Goal: Complete application form: Complete application form

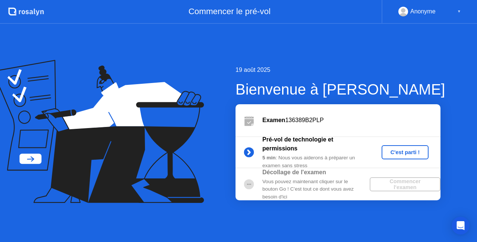
click at [393, 151] on div "C'est parti !" at bounding box center [404, 152] width 41 height 6
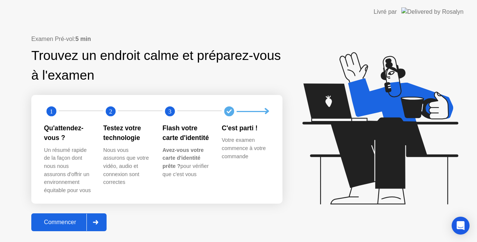
click at [98, 220] on icon at bounding box center [96, 222] width 6 height 4
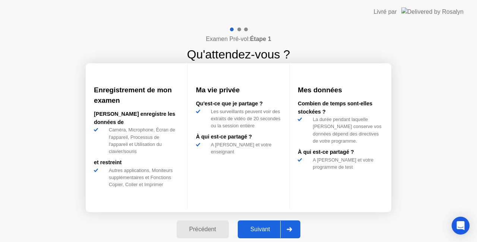
click at [286, 228] on div at bounding box center [289, 229] width 18 height 17
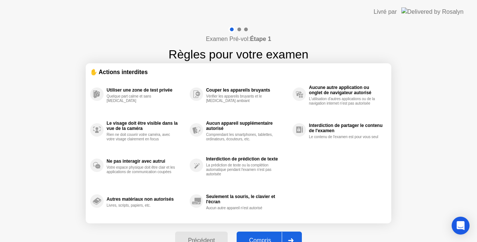
click at [318, 201] on div "Utiliser une zone de test privée Quelque part calme et sans bruit Le visage doi…" at bounding box center [238, 147] width 296 height 143
click at [292, 235] on div at bounding box center [291, 240] width 18 height 17
select select "**********"
select select "*******"
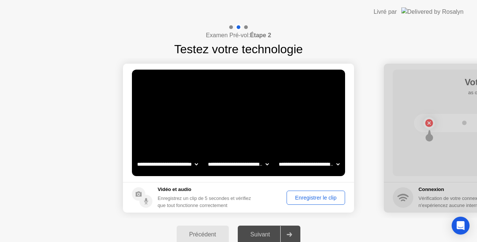
click at [137, 194] on circle at bounding box center [138, 193] width 13 height 13
click at [306, 197] on div "Enregistrer le clip" at bounding box center [315, 198] width 53 height 6
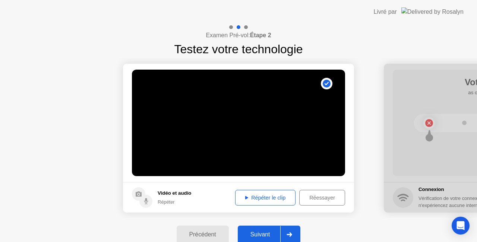
click at [311, 195] on div "Réessayer" at bounding box center [322, 198] width 41 height 6
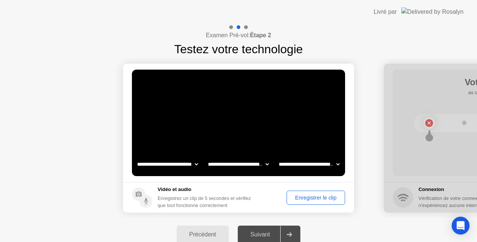
click at [296, 197] on div "Enregistrer le clip" at bounding box center [315, 198] width 53 height 6
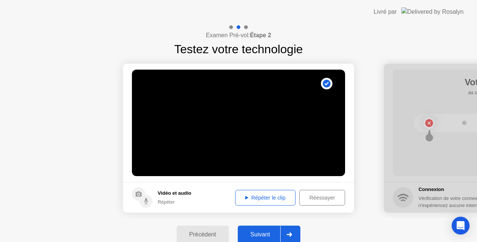
click at [306, 197] on div "Réessayer" at bounding box center [322, 198] width 41 height 6
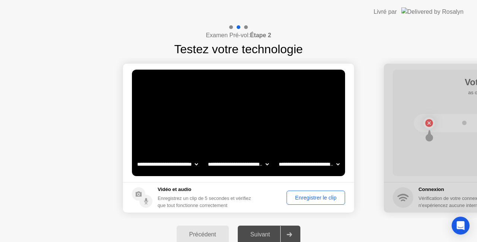
click at [302, 196] on div "Enregistrer le clip" at bounding box center [315, 198] width 53 height 6
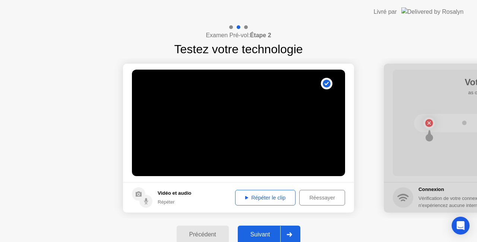
click at [249, 197] on div "Répéter le clip" at bounding box center [265, 198] width 55 height 6
click at [311, 195] on div "Réessayer" at bounding box center [322, 198] width 41 height 6
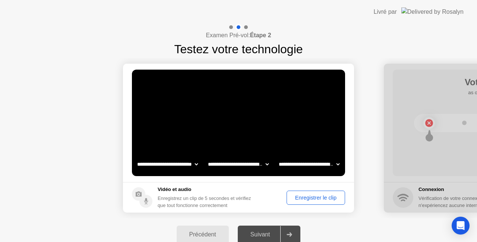
click at [295, 200] on div "Enregistrer le clip" at bounding box center [315, 198] width 53 height 6
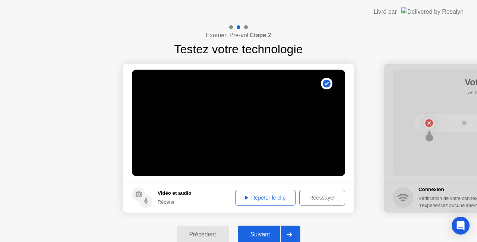
click at [245, 196] on icon at bounding box center [246, 198] width 3 height 4
click at [308, 197] on div "Réessayer" at bounding box center [322, 198] width 41 height 6
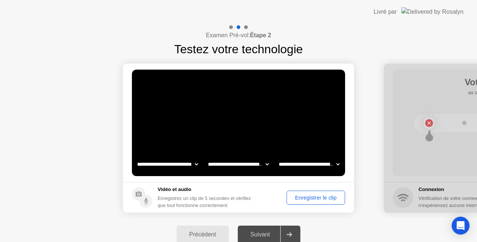
click at [308, 197] on div "Enregistrer le clip" at bounding box center [315, 198] width 53 height 6
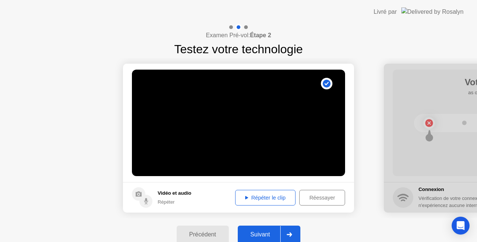
click at [271, 198] on div "Répéter le clip" at bounding box center [265, 198] width 55 height 6
click at [264, 229] on button "Suivant" at bounding box center [269, 235] width 63 height 18
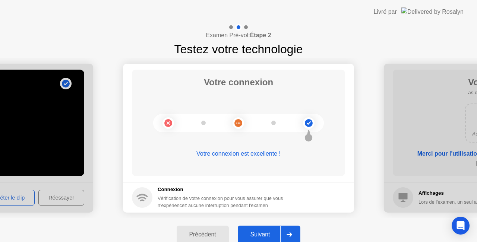
click at [264, 229] on button "Suivant" at bounding box center [269, 235] width 63 height 18
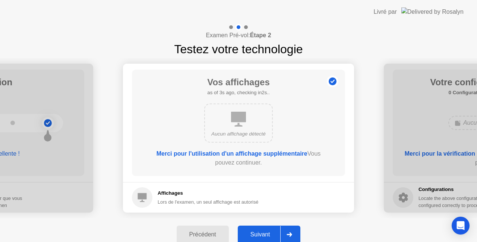
click at [266, 235] on div "Suivant" at bounding box center [260, 234] width 41 height 7
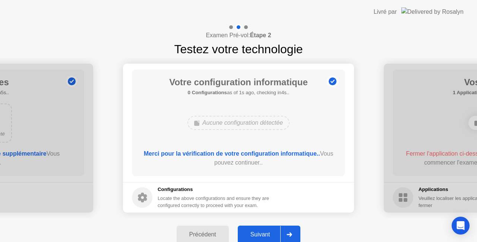
click at [266, 235] on div "Suivant" at bounding box center [260, 234] width 41 height 7
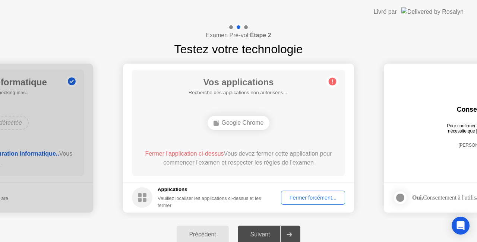
click at [305, 196] on div "Fermer forcément..." at bounding box center [312, 198] width 59 height 6
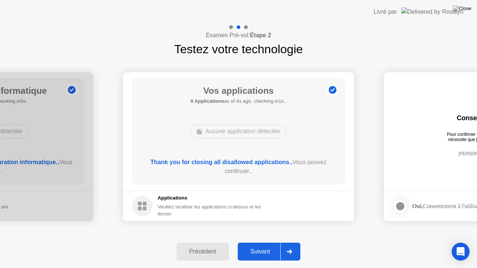
click at [288, 242] on icon at bounding box center [289, 252] width 6 height 4
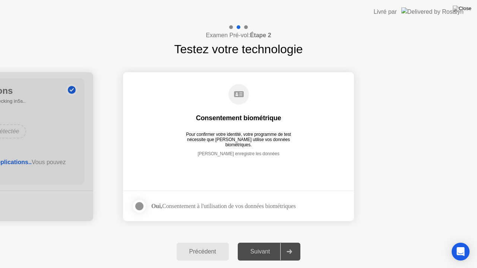
click at [142, 204] on div at bounding box center [139, 206] width 9 height 9
click at [263, 242] on div "Suivant" at bounding box center [260, 251] width 41 height 7
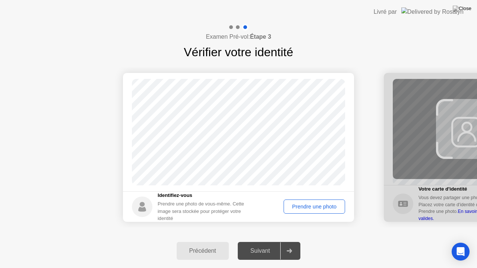
click at [294, 210] on div "Prendre une photo" at bounding box center [314, 207] width 56 height 6
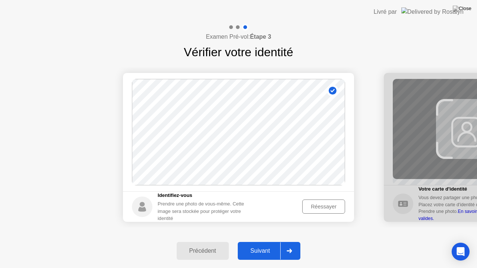
click at [314, 207] on div "Réessayer" at bounding box center [324, 207] width 38 height 6
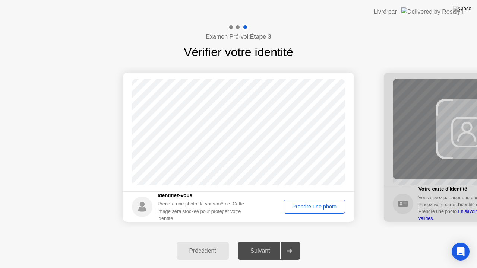
click at [314, 207] on div "Prendre une photo" at bounding box center [314, 207] width 56 height 6
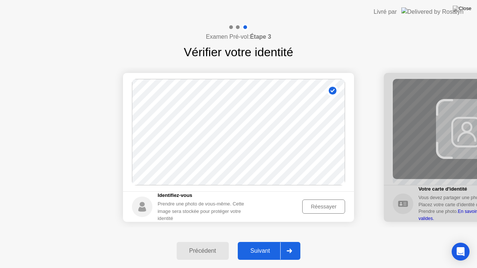
click at [292, 242] on icon at bounding box center [289, 251] width 5 height 4
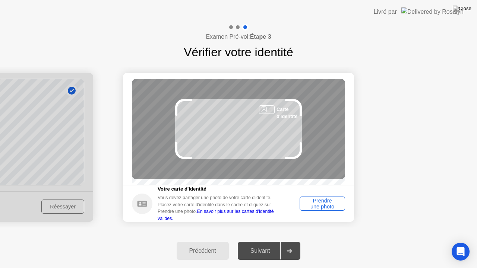
click at [317, 209] on div "Prendre une photo" at bounding box center [322, 204] width 40 height 12
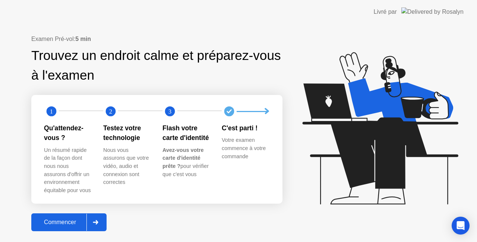
click at [101, 219] on div at bounding box center [95, 222] width 18 height 17
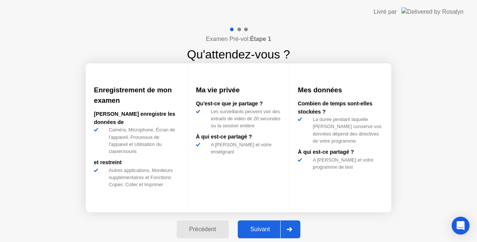
click at [270, 230] on div "Suivant" at bounding box center [260, 229] width 41 height 7
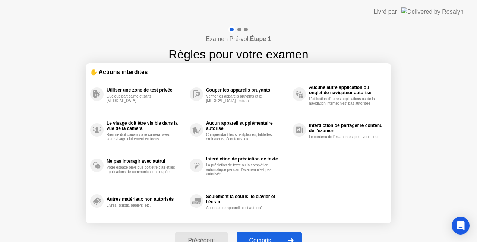
click at [271, 237] on div "Compris" at bounding box center [260, 240] width 43 height 7
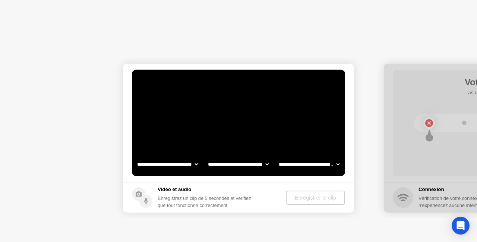
select select "**********"
select select "*******"
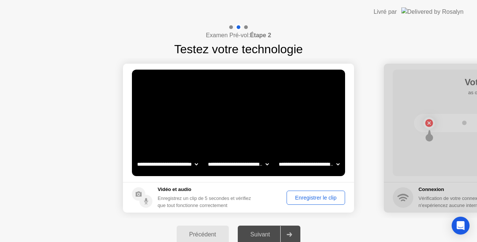
click at [302, 197] on div "Enregistrer le clip" at bounding box center [315, 198] width 53 height 6
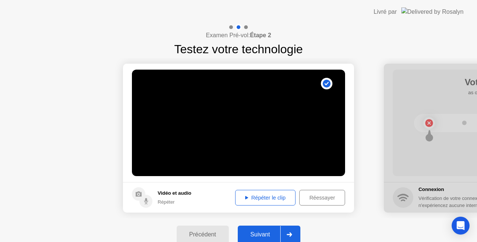
click at [269, 199] on div "Répéter le clip" at bounding box center [265, 198] width 55 height 6
click at [318, 195] on div "Réessayer" at bounding box center [322, 198] width 41 height 6
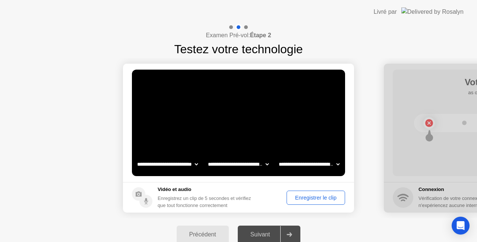
click at [304, 197] on div "Enregistrer le clip" at bounding box center [315, 198] width 53 height 6
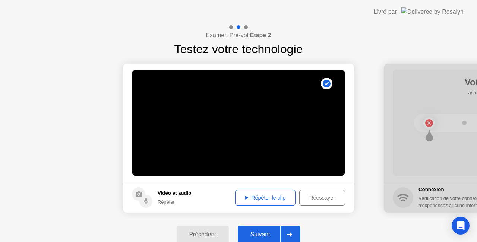
click at [275, 197] on div "Répéter le clip" at bounding box center [265, 198] width 55 height 6
click at [289, 232] on icon at bounding box center [289, 234] width 6 height 4
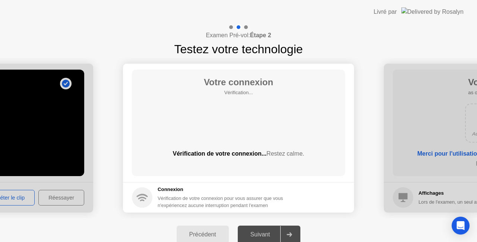
click at [207, 231] on div "Précédent" at bounding box center [203, 234] width 48 height 7
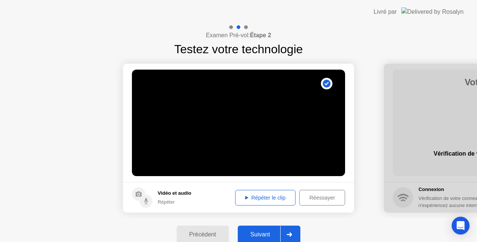
click at [309, 195] on div "Réessayer" at bounding box center [322, 198] width 41 height 6
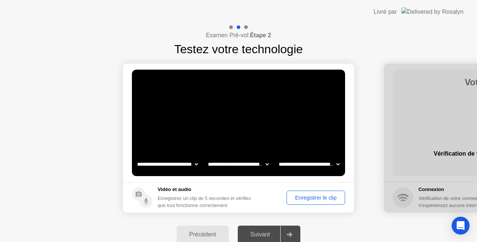
click at [296, 196] on div "Enregistrer le clip" at bounding box center [315, 198] width 53 height 6
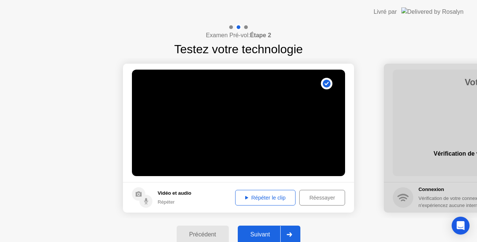
click at [305, 198] on div "Réessayer" at bounding box center [322, 198] width 41 height 6
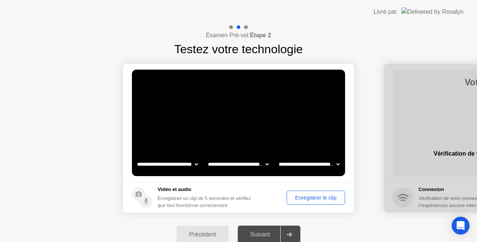
click at [296, 196] on div "Enregistrer le clip" at bounding box center [315, 198] width 53 height 6
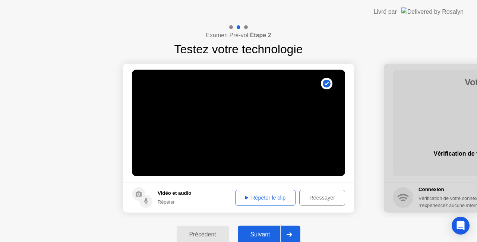
click at [288, 232] on div at bounding box center [289, 234] width 18 height 17
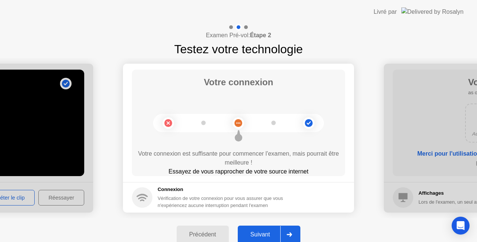
click at [288, 232] on div at bounding box center [289, 234] width 18 height 17
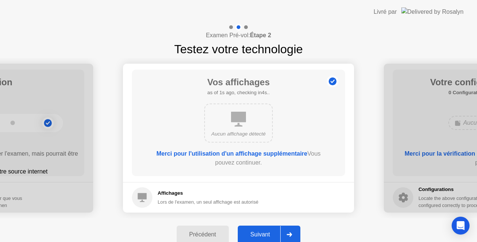
click at [290, 231] on div at bounding box center [289, 234] width 18 height 17
